Goal: Navigation & Orientation: Go to known website

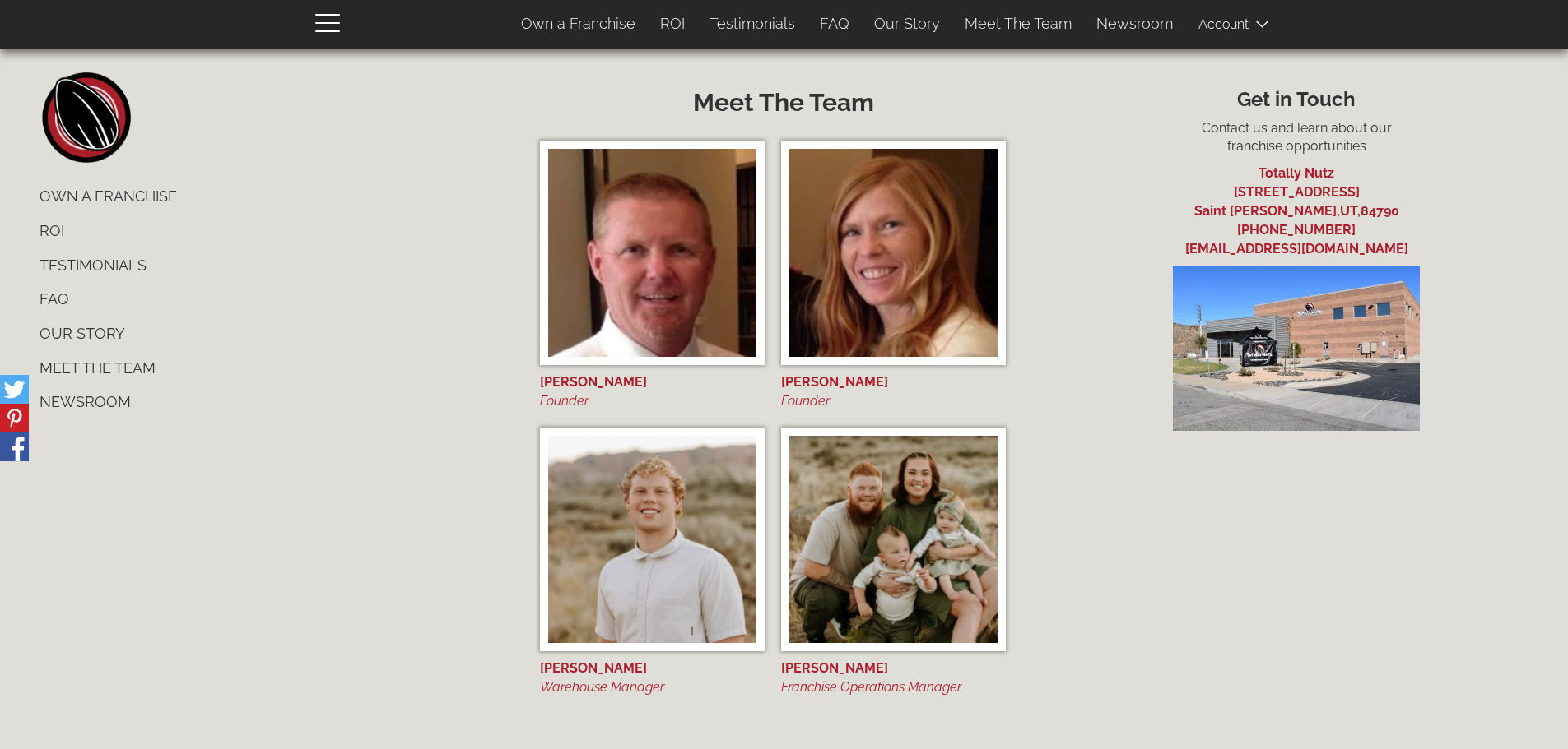
scroll to position [6834, 0]
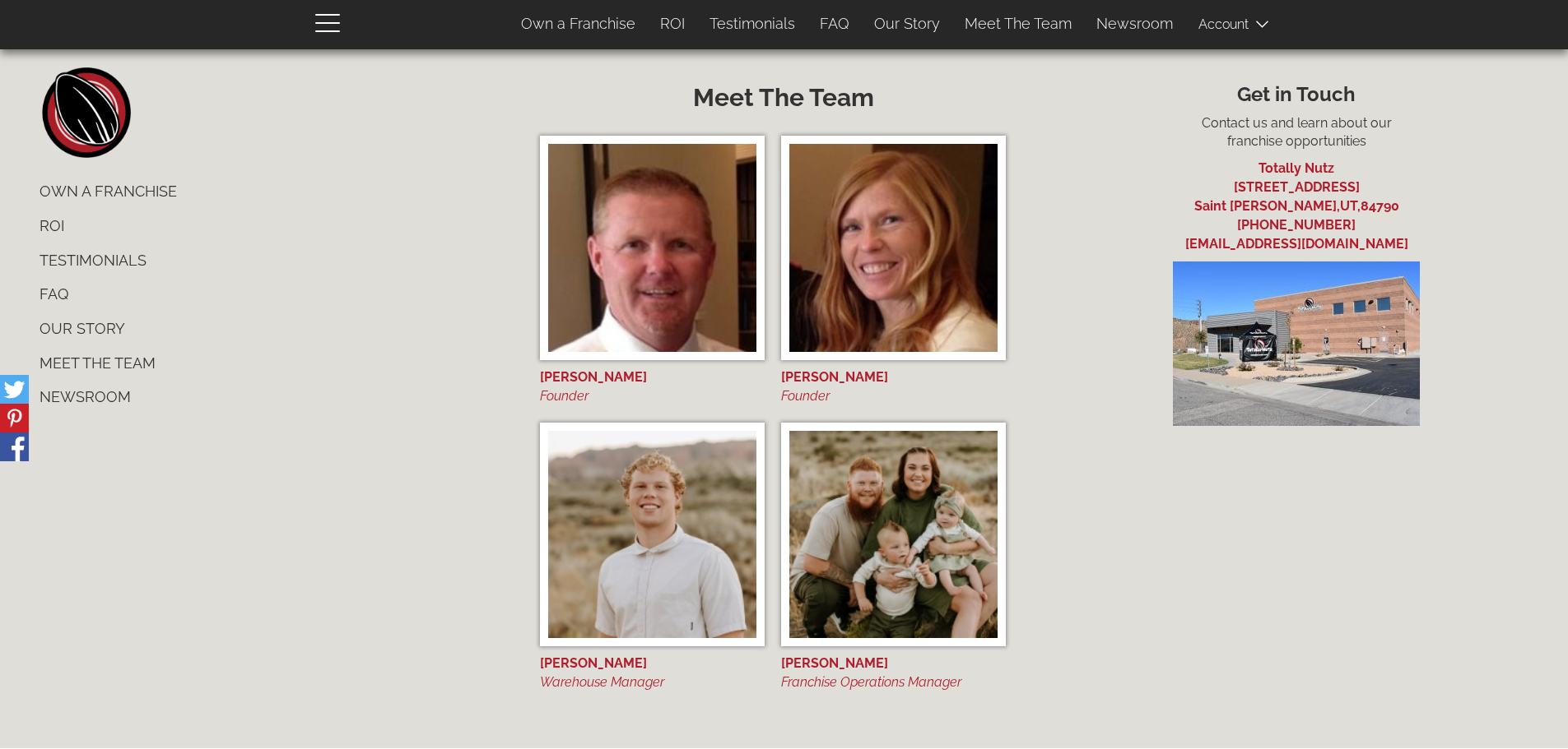
click at [878, 537] on img at bounding box center [893, 535] width 208 height 208
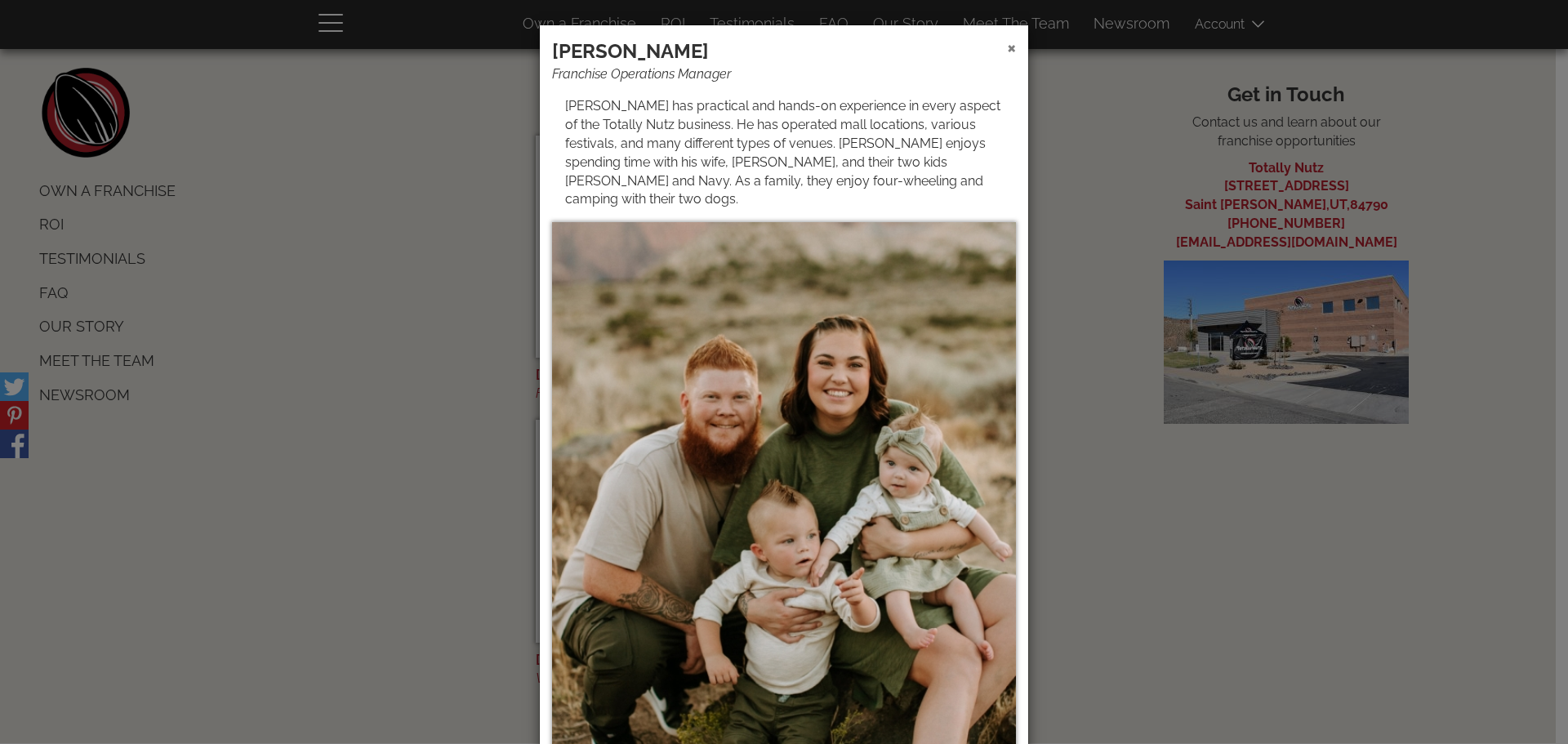
click at [1007, 50] on span "×" at bounding box center [1011, 46] width 9 height 24
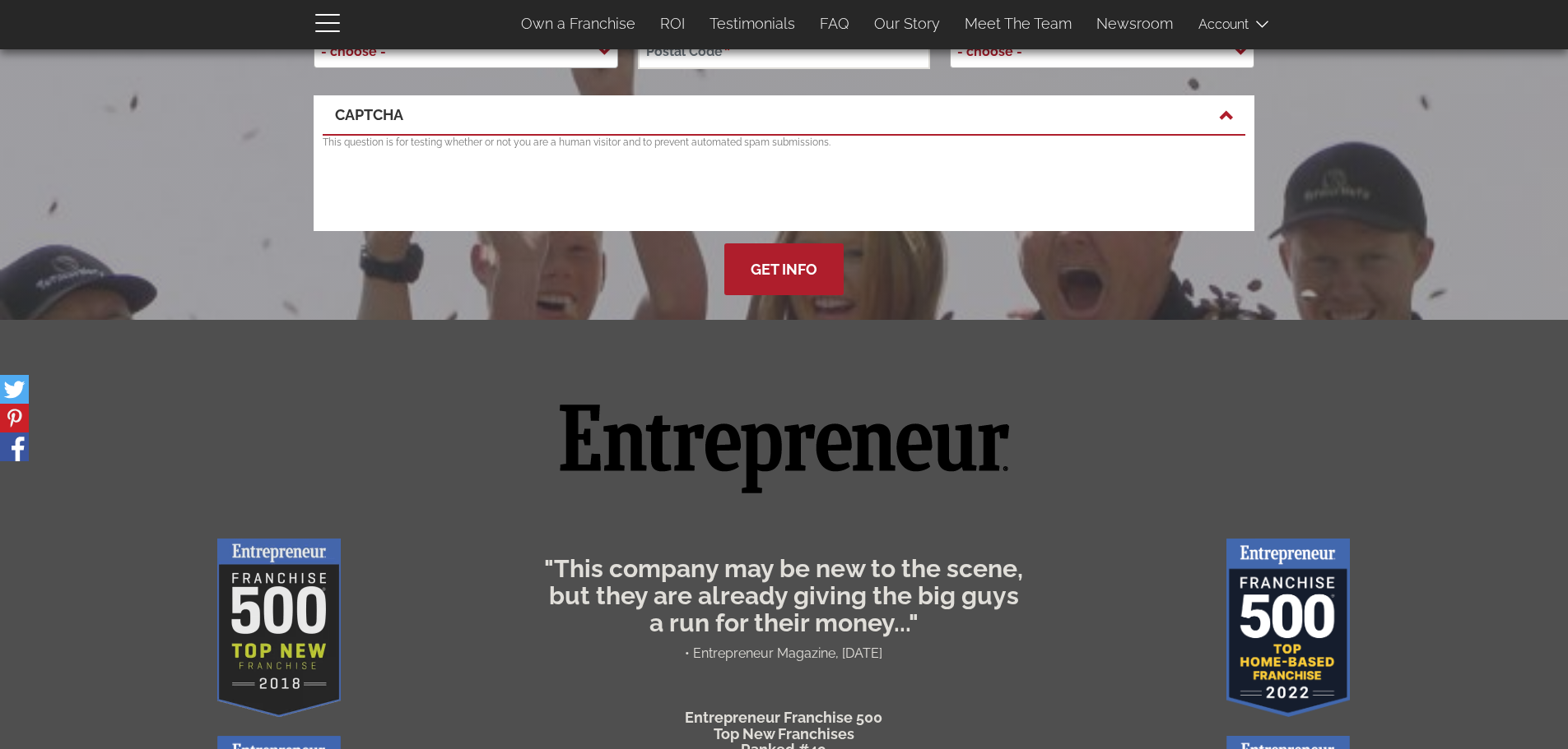
scroll to position [0, 0]
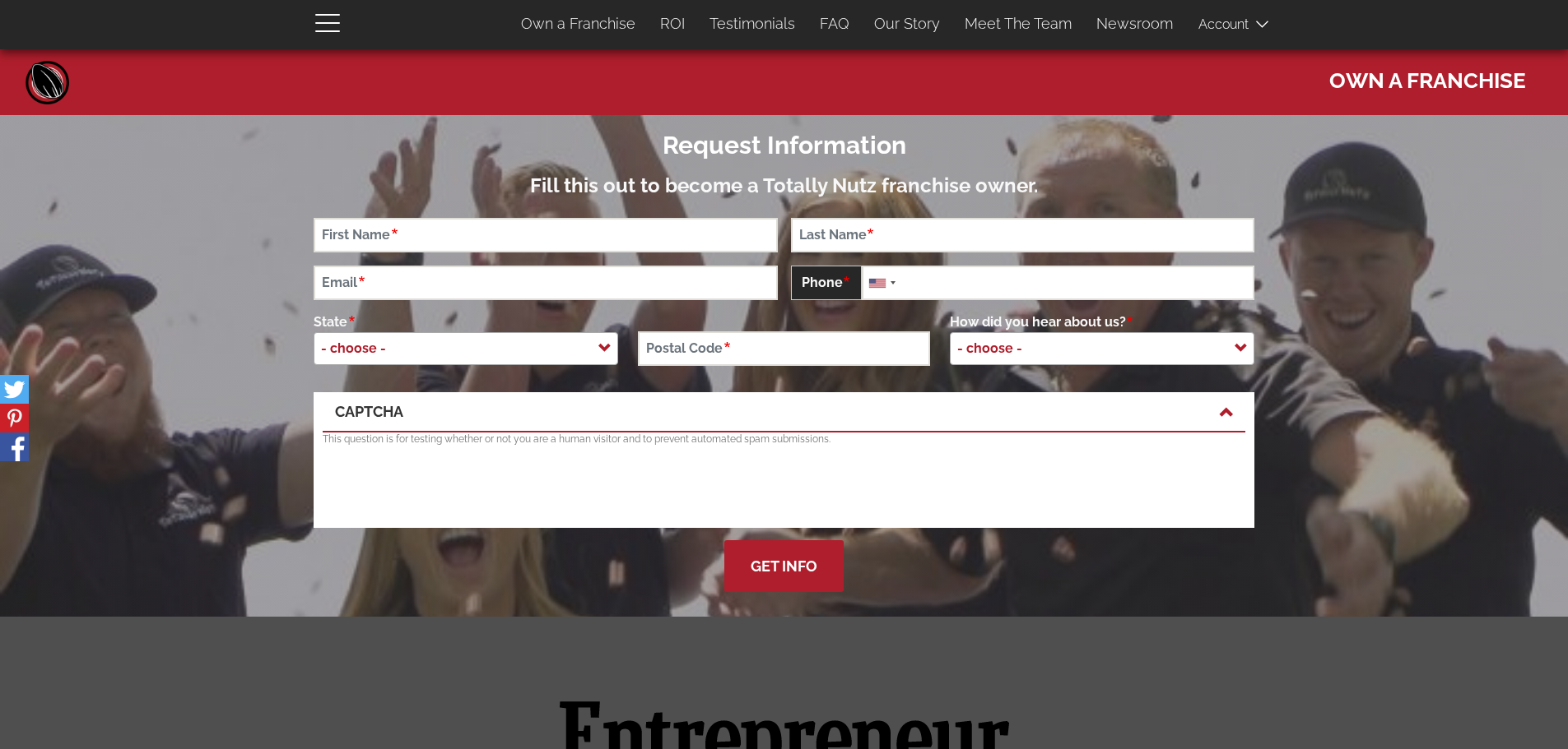
click at [52, 81] on link "Home" at bounding box center [48, 82] width 50 height 50
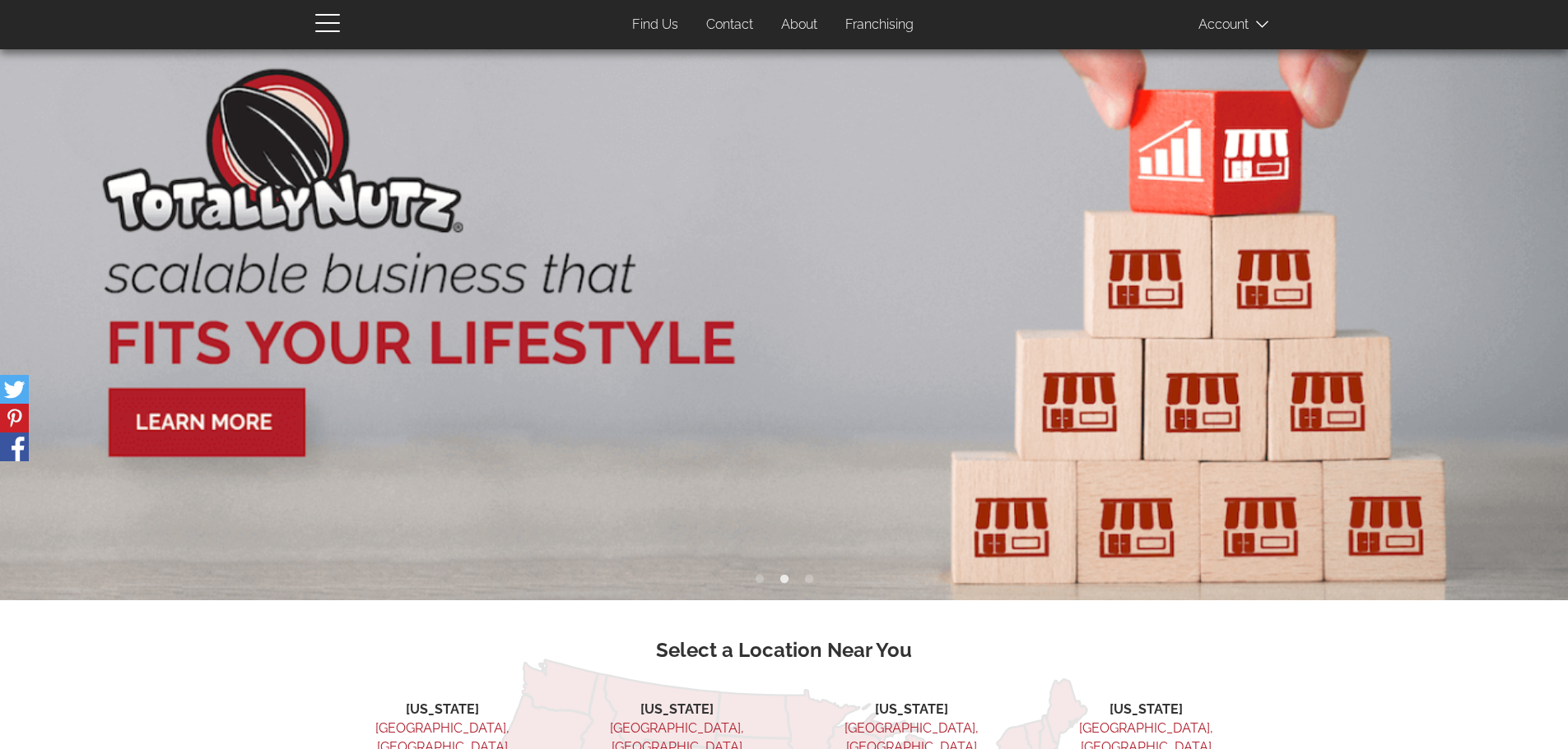
drag, startPoint x: 325, startPoint y: 23, endPoint x: 313, endPoint y: 21, distance: 12.2
click at [325, 30] on span "button" at bounding box center [327, 31] width 24 height 2
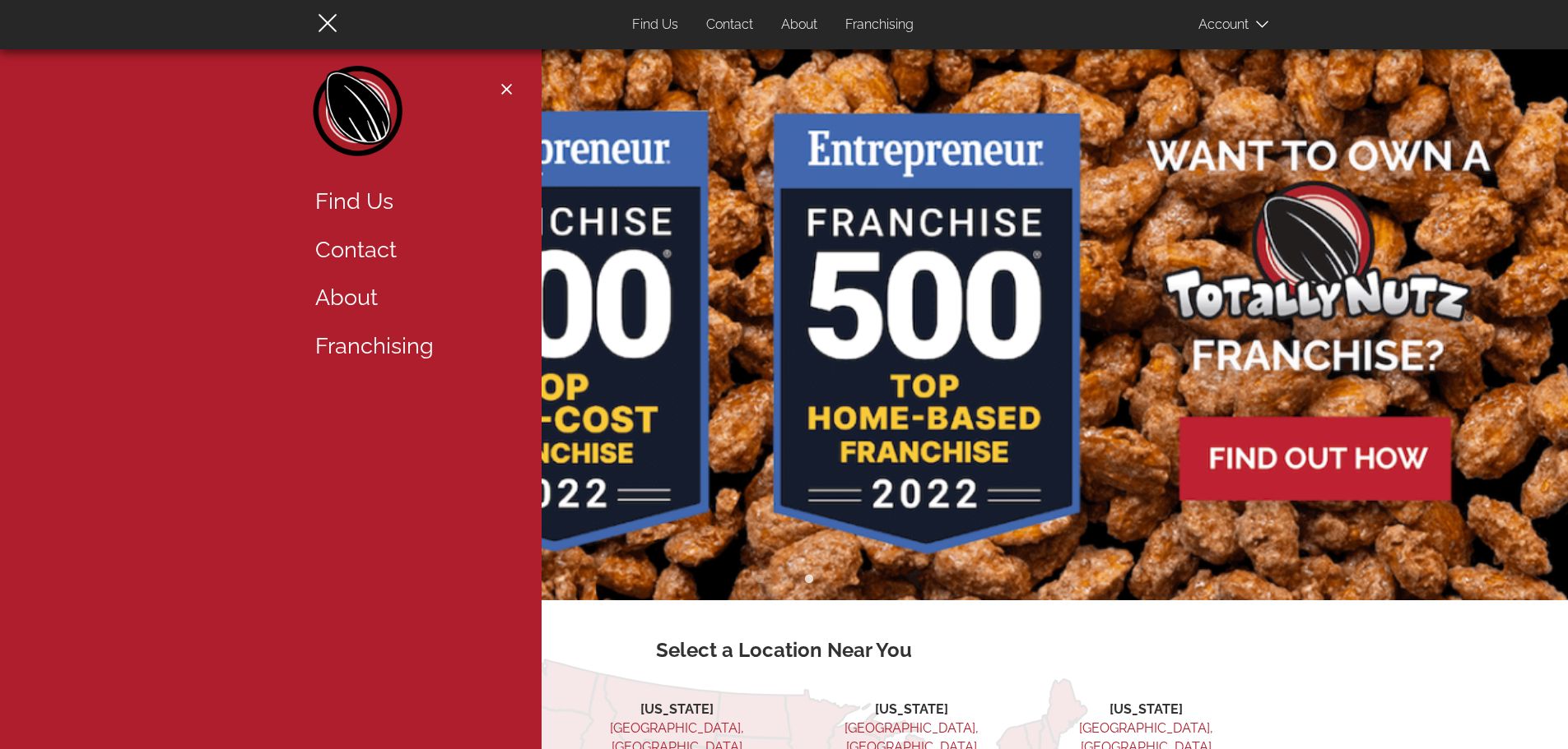
click at [377, 117] on link "Home" at bounding box center [358, 115] width 94 height 98
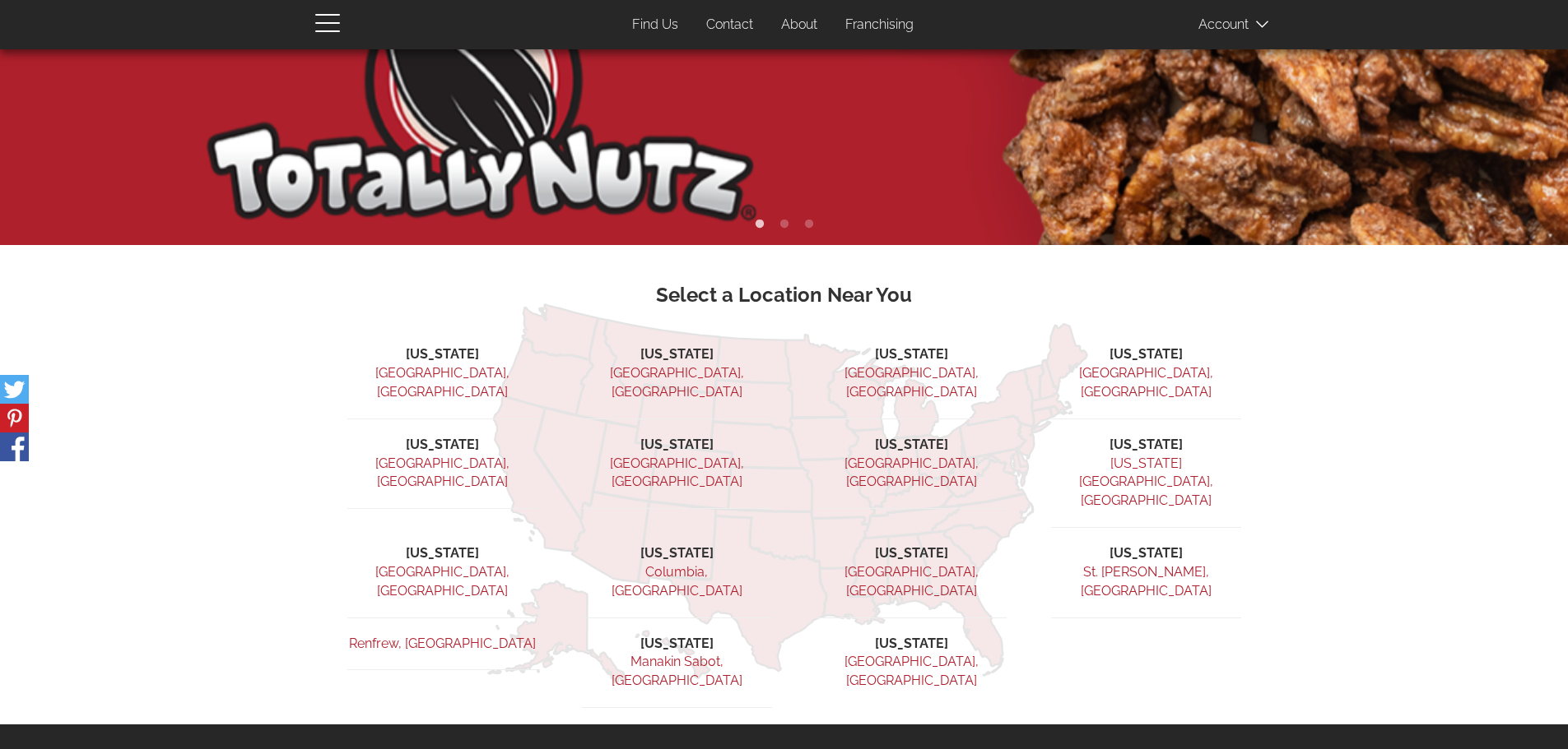
scroll to position [411, 0]
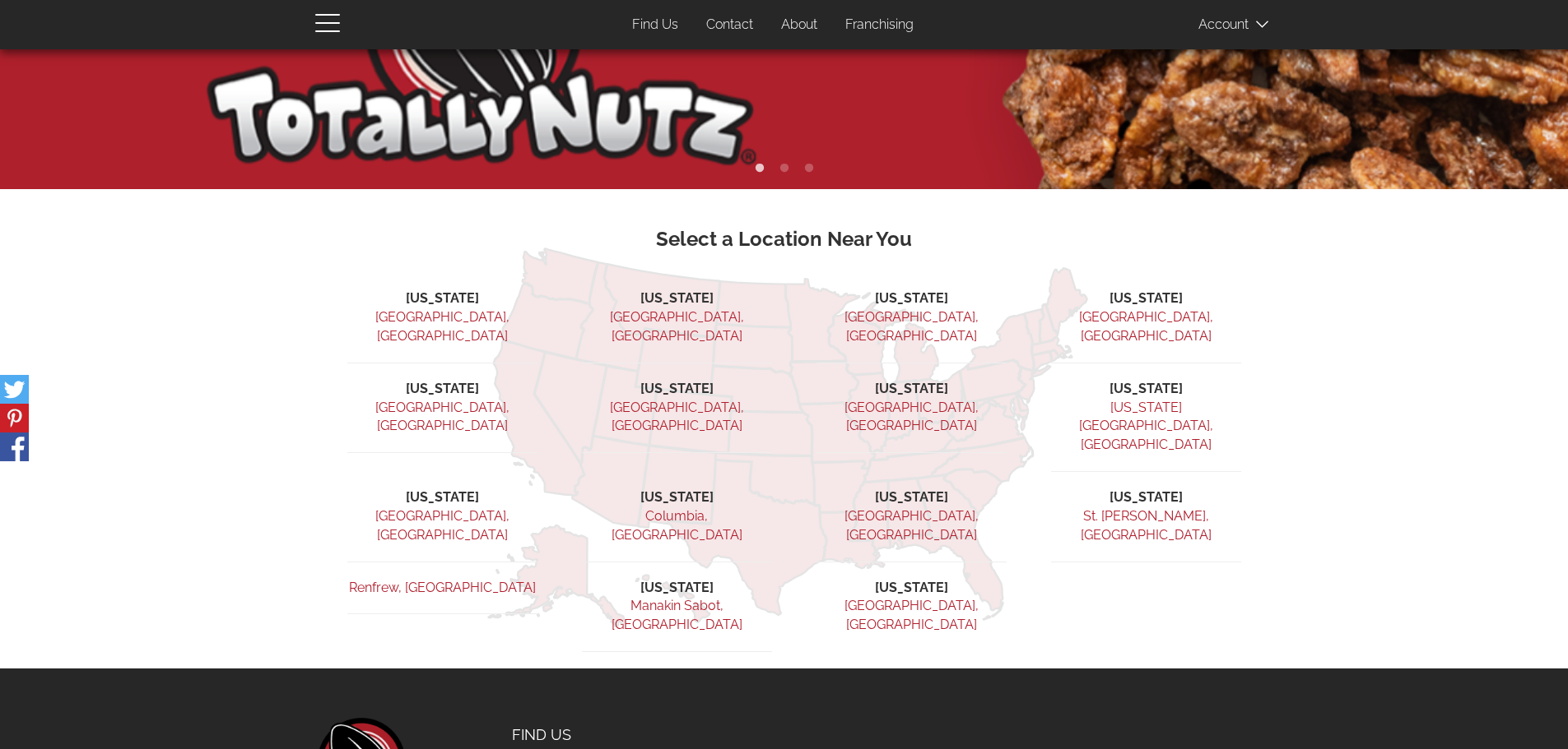
click at [673, 400] on link "[GEOGRAPHIC_DATA], [GEOGRAPHIC_DATA]" at bounding box center [676, 417] width 134 height 35
